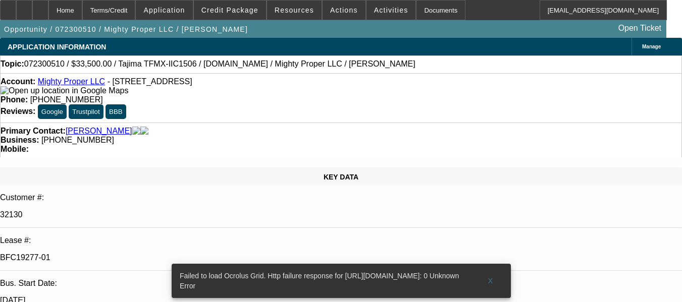
select select "0"
select select "2"
select select "0.1"
select select "4"
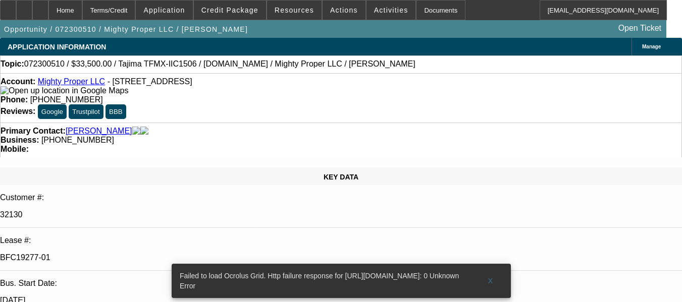
select select "0"
select select "2"
select select "0.1"
select select "4"
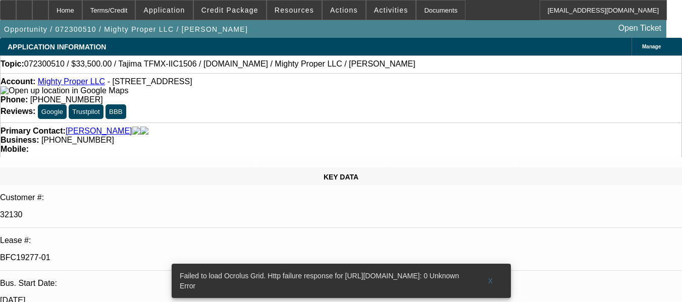
select select "0"
select select "2"
select select "0.1"
select select "4"
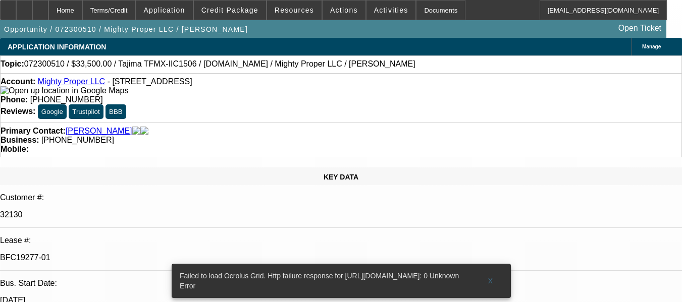
select select "0"
select select "2"
select select "0.1"
select select "4"
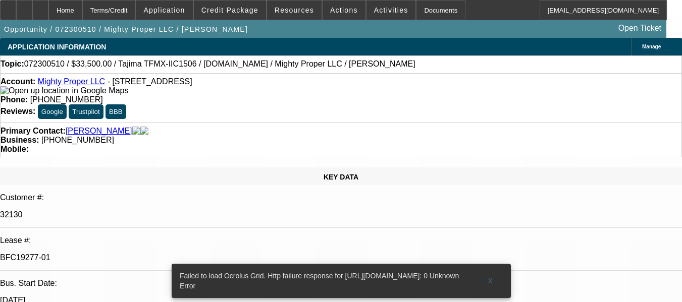
select select "1"
click at [488, 277] on span "X" at bounding box center [490, 281] width 6 height 8
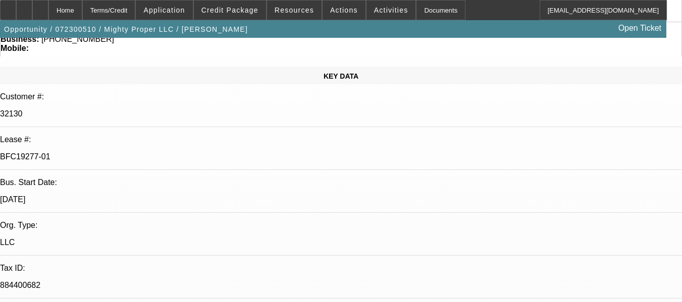
scroll to position [252, 0]
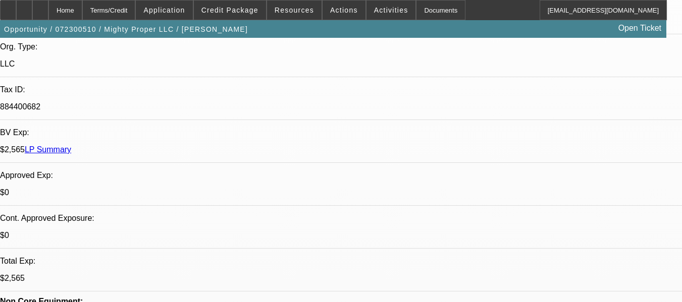
scroll to position [303, 0]
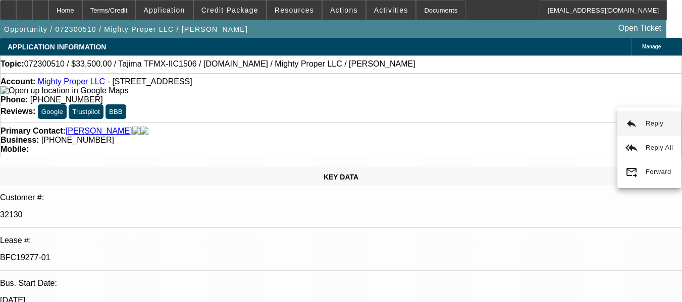
scroll to position [264, 0]
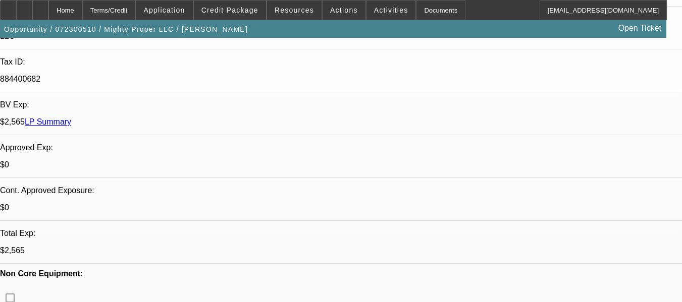
scroll to position [365, 0]
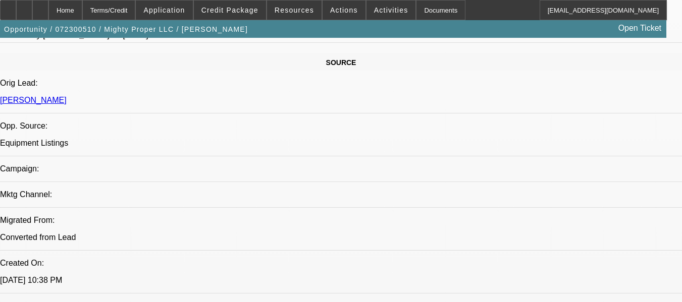
scroll to position [648, 0]
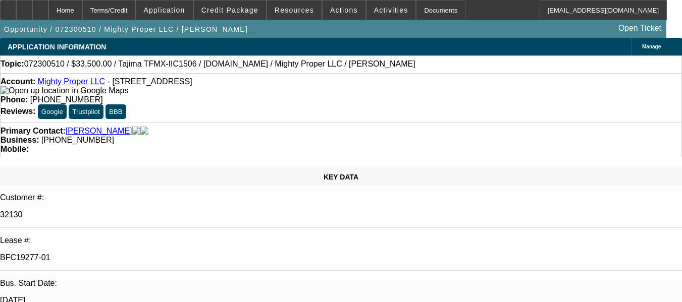
scroll to position [286, 0]
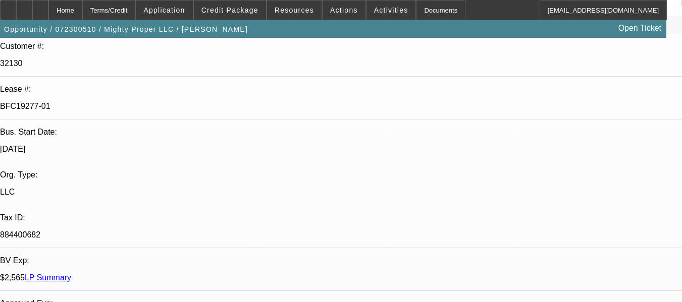
scroll to position [801, 0]
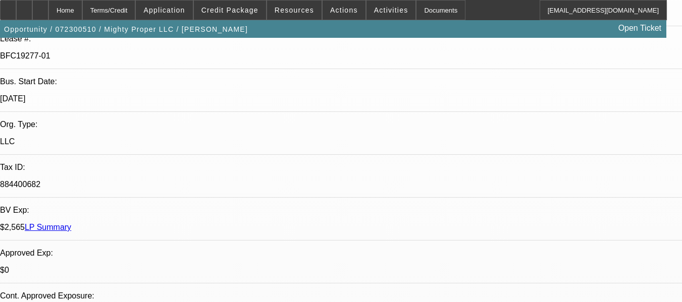
copy div "Credit Approved - [DEMOGRAPHIC_DATA] EQUIPMENT , HE MAXED OUT ON REVOLVING, NO …"
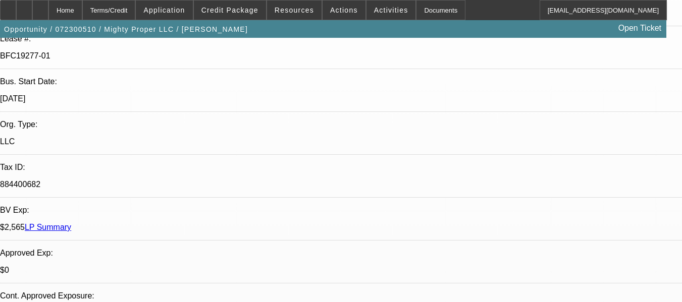
scroll to position [1083, 0]
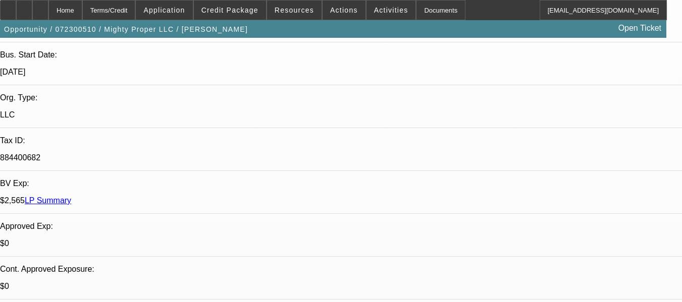
scroll to position [252, 0]
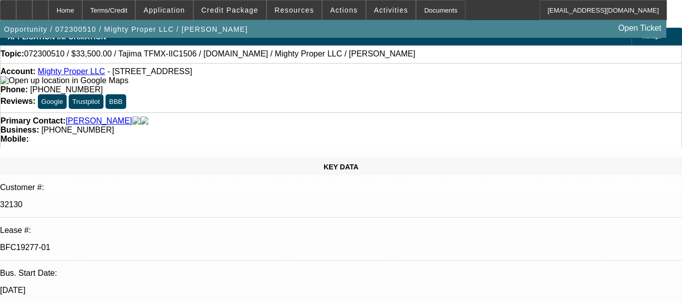
scroll to position [6, 0]
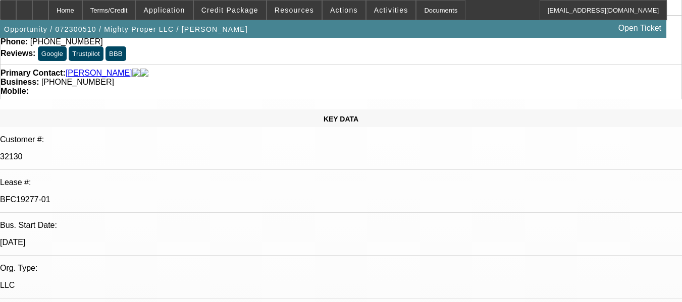
scroll to position [106, 0]
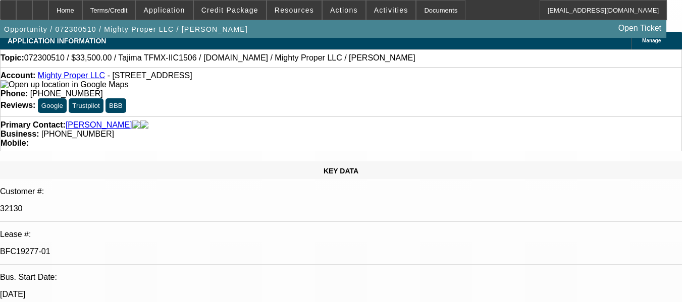
scroll to position [0, 0]
